Goal: Find specific page/section: Find specific page/section

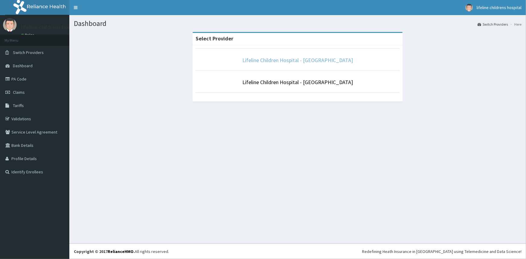
click at [326, 62] on link "Lifeline Children Hospital - [GEOGRAPHIC_DATA]" at bounding box center [297, 60] width 111 height 7
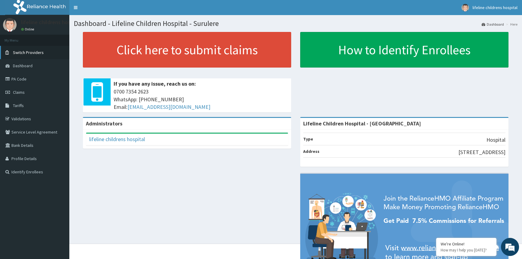
click at [40, 53] on span "Switch Providers" at bounding box center [28, 52] width 31 height 5
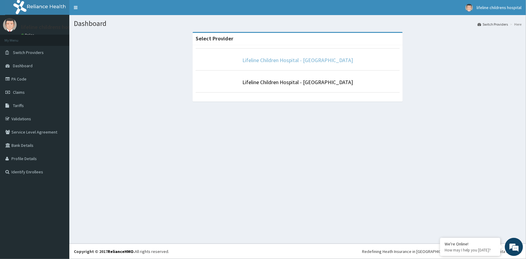
click at [319, 60] on link "Lifeline Children Hospital - [GEOGRAPHIC_DATA]" at bounding box center [297, 60] width 111 height 7
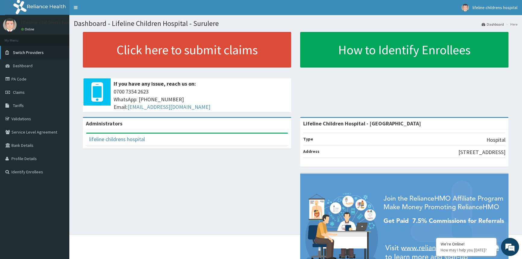
click at [39, 53] on span "Switch Providers" at bounding box center [28, 52] width 31 height 5
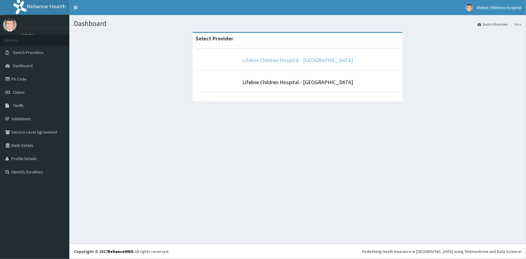
click at [317, 61] on link "Lifeline Children Hospital - [GEOGRAPHIC_DATA]" at bounding box center [297, 60] width 111 height 7
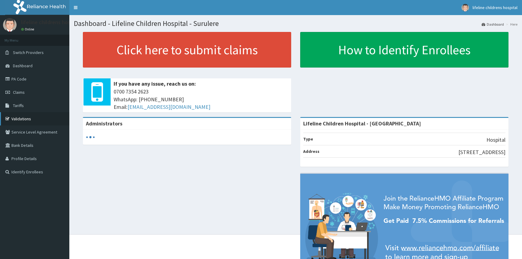
click at [24, 116] on link "Validations" at bounding box center [34, 118] width 69 height 13
